Goal: Task Accomplishment & Management: Manage account settings

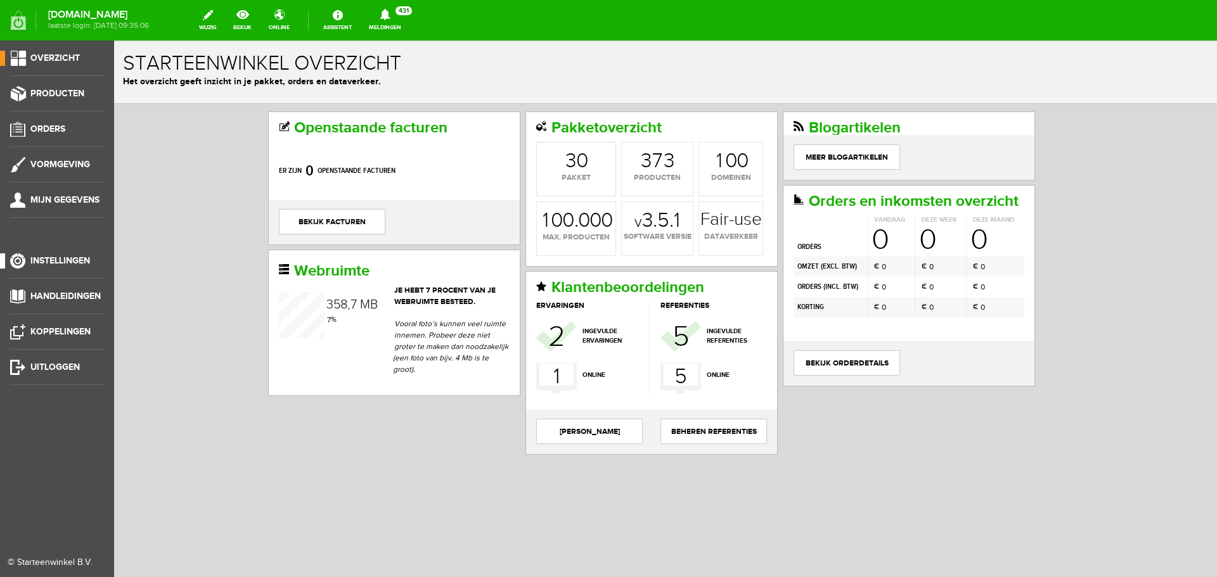
click at [72, 259] on span "Instellingen" at bounding box center [60, 260] width 60 height 11
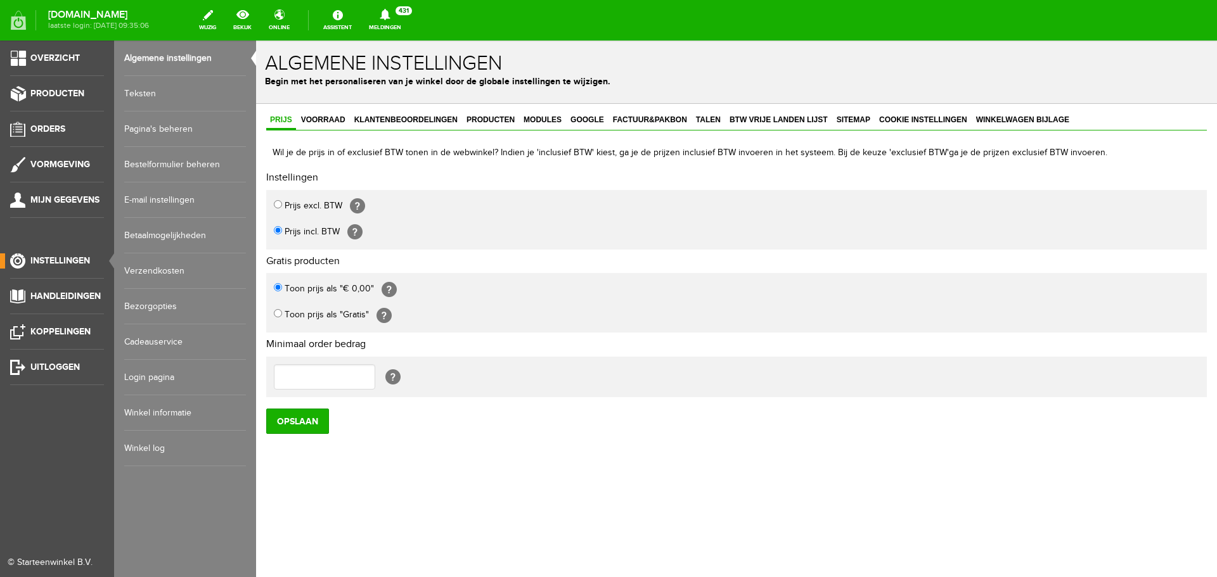
click at [180, 127] on link "Pagina's beheren" at bounding box center [185, 129] width 122 height 35
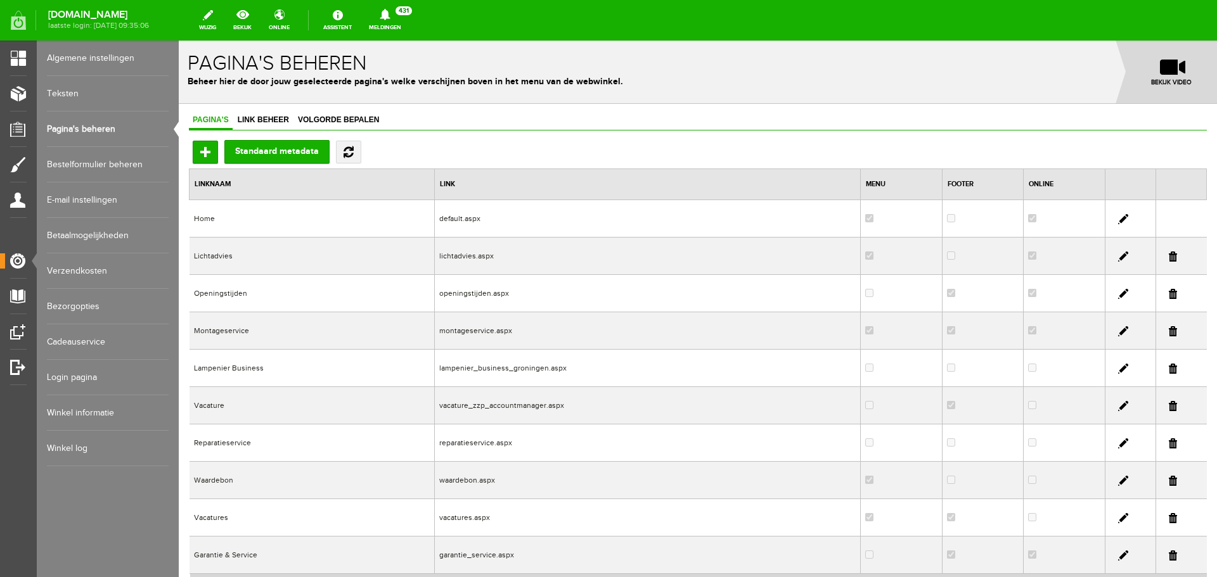
click at [1118, 293] on link at bounding box center [1123, 294] width 10 height 10
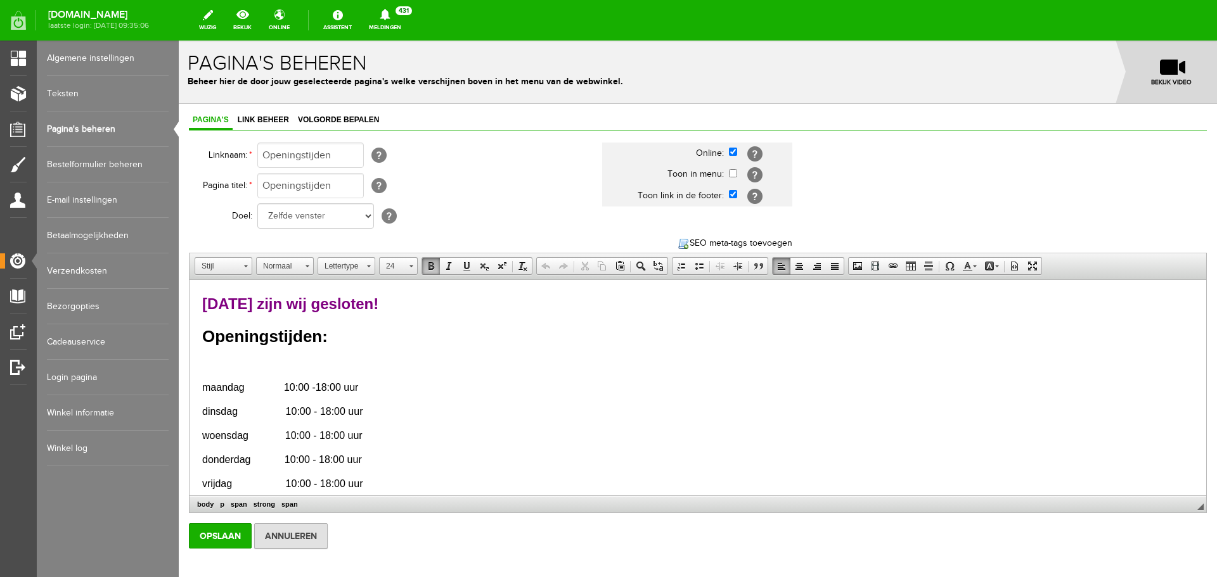
drag, startPoint x: 444, startPoint y: 300, endPoint x: 195, endPoint y: 300, distance: 249.8
click at [195, 300] on html "[DATE] zijn wij gesloten! Openingstijden: maandag 10:00 - 18:00 uur dinsdag 10:…" at bounding box center [698, 516] width 1017 height 473
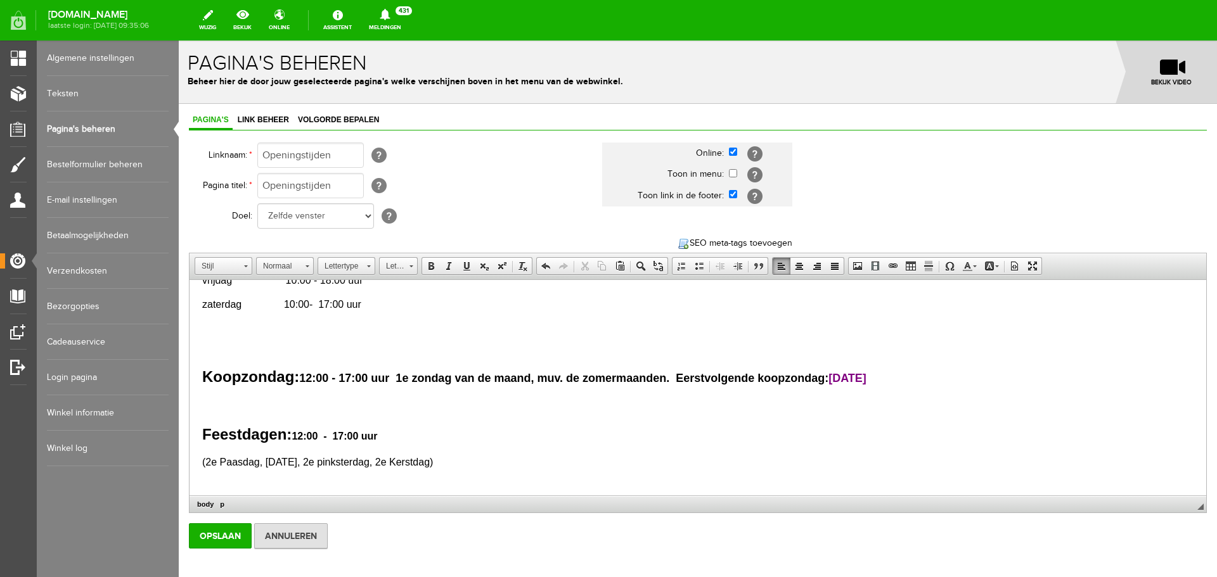
scroll to position [248, 0]
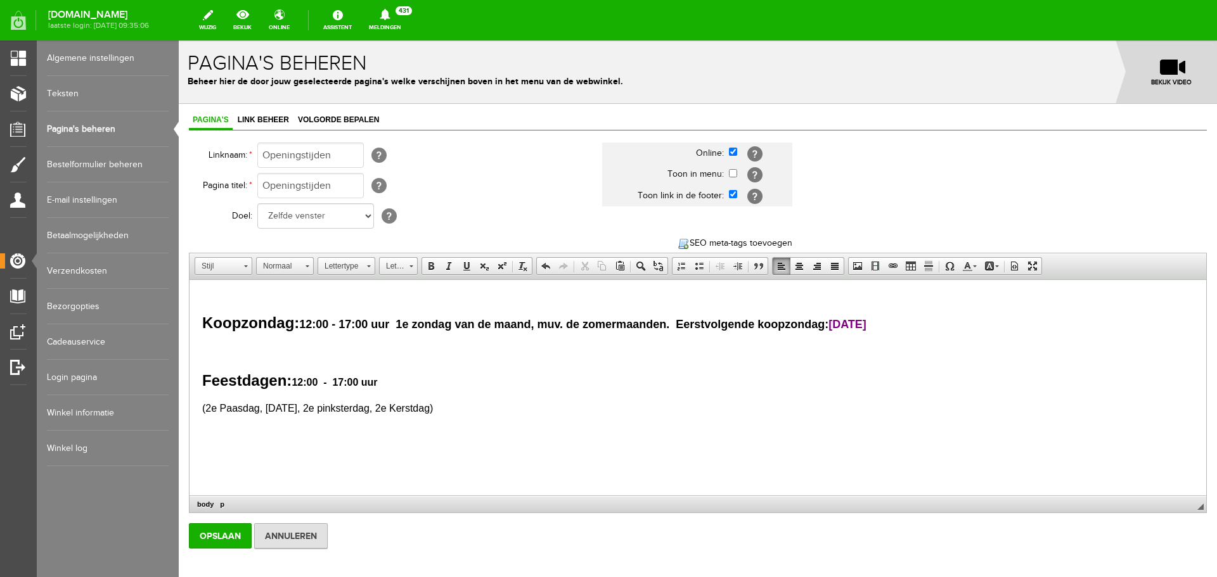
click at [882, 323] on p "Koopzondag: 12:00 - 17:00 uur 1e zondag van de maand, muv. de zomermaanden. Eer…" at bounding box center [697, 323] width 991 height 23
click at [222, 537] on input "Opslaan" at bounding box center [220, 536] width 63 height 25
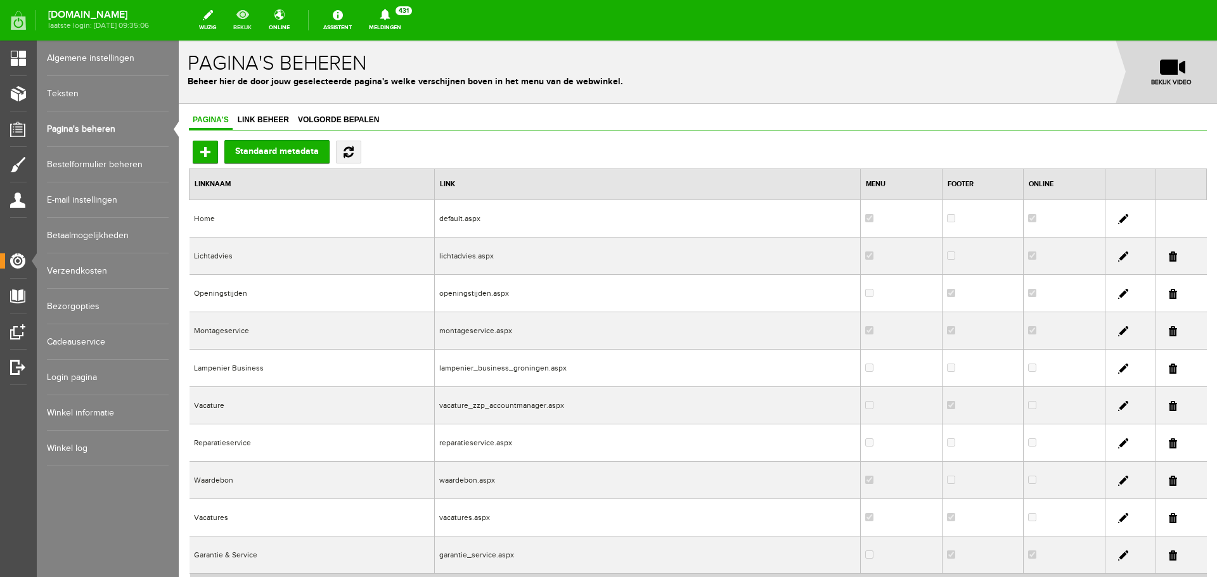
click at [254, 15] on link "bekijk" at bounding box center [243, 20] width 34 height 28
